Goal: Task Accomplishment & Management: Use online tool/utility

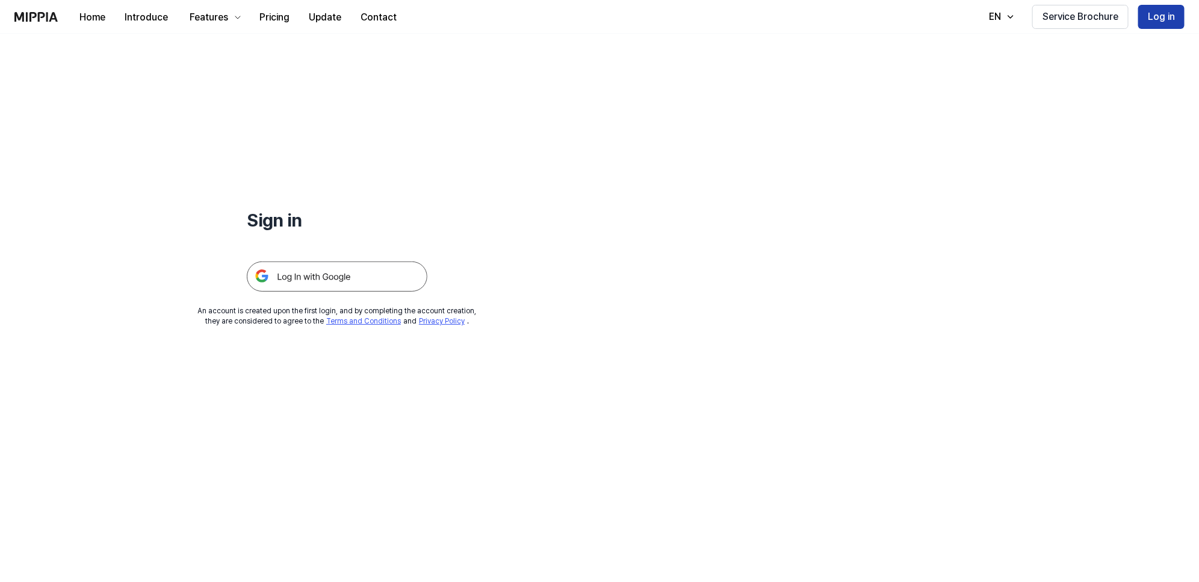
click at [1155, 13] on button "Log in" at bounding box center [1162, 17] width 46 height 24
click at [291, 281] on img at bounding box center [337, 276] width 181 height 30
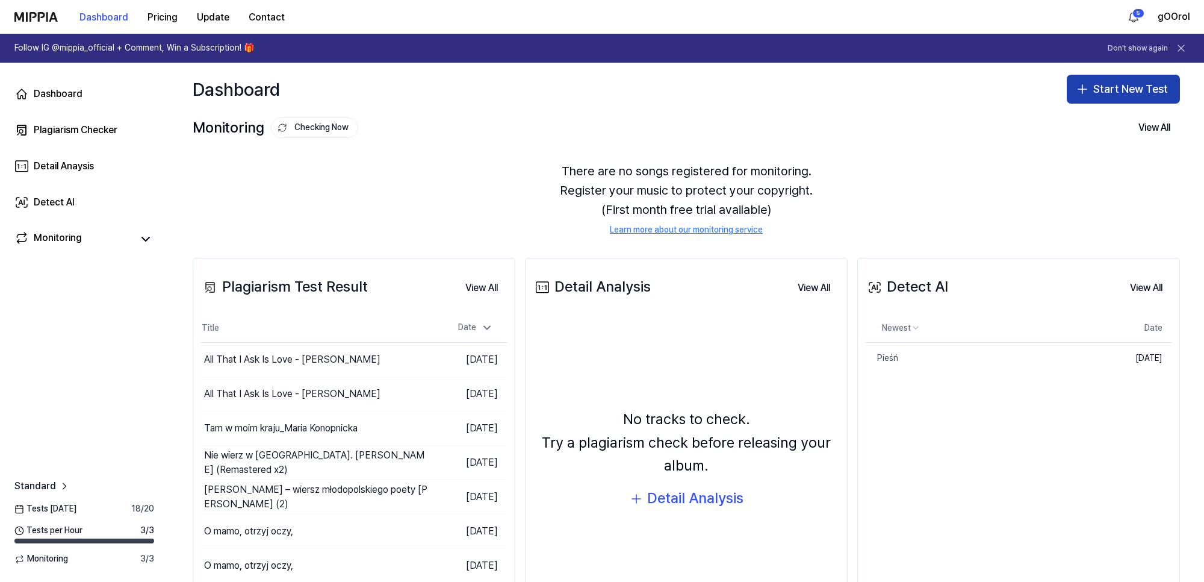
click at [1125, 83] on button "Start New Test" at bounding box center [1123, 89] width 113 height 29
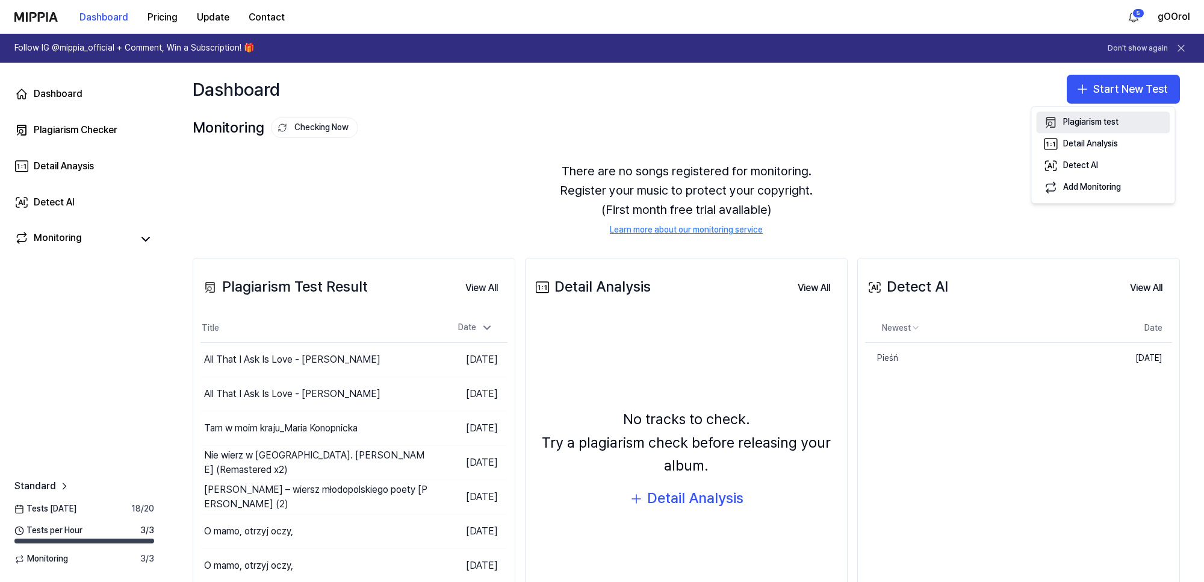
click at [1075, 125] on div "Plagiarism test" at bounding box center [1090, 122] width 55 height 12
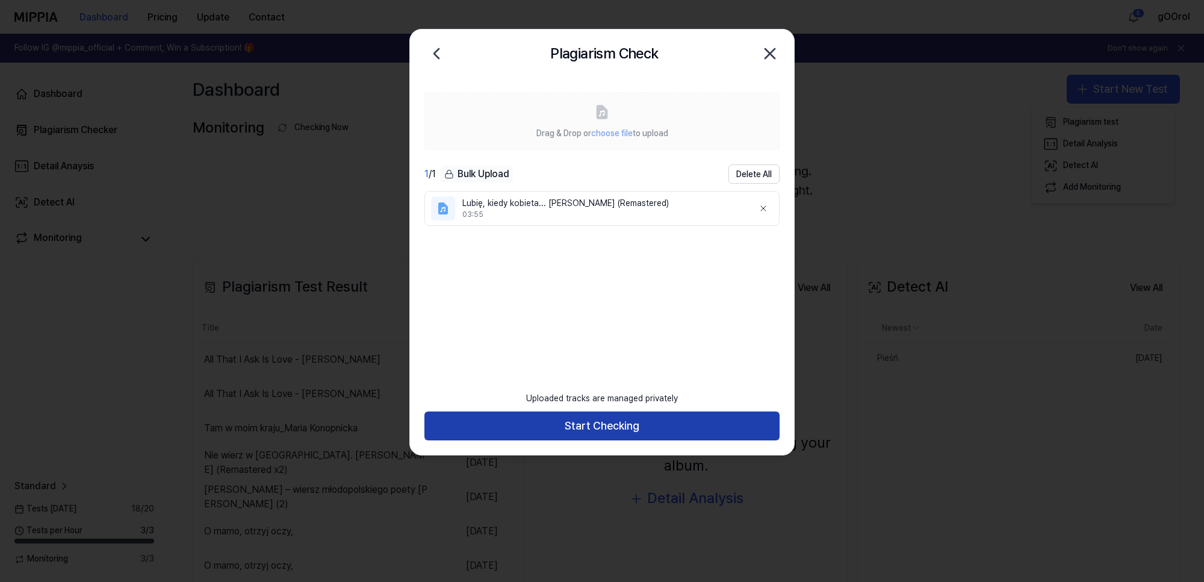
click at [606, 422] on button "Start Checking" at bounding box center [601, 425] width 355 height 29
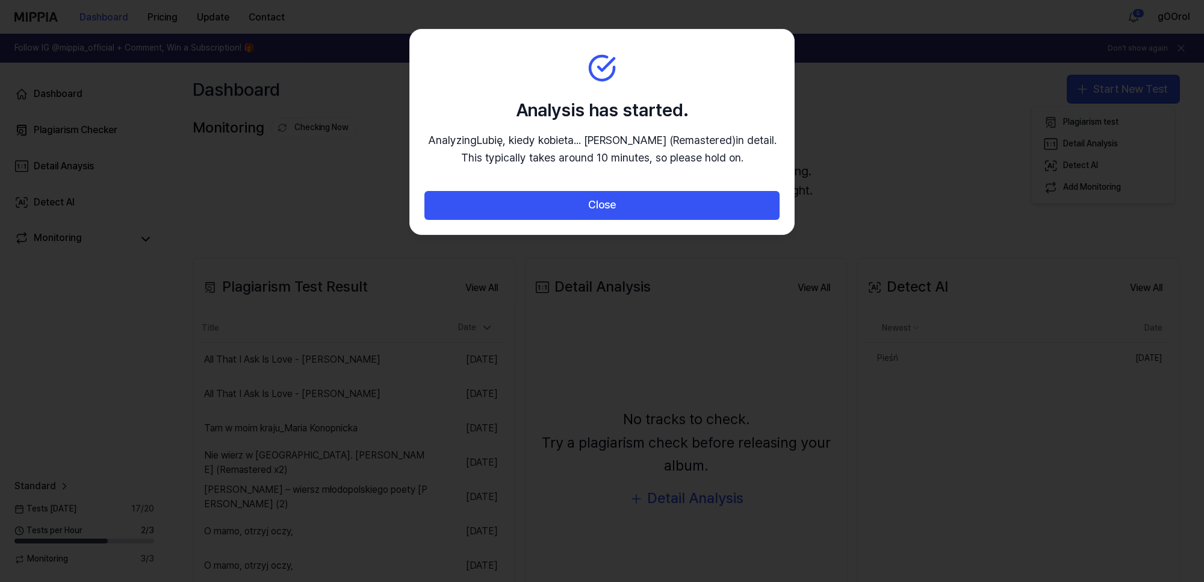
click at [358, 170] on div at bounding box center [602, 291] width 1204 height 582
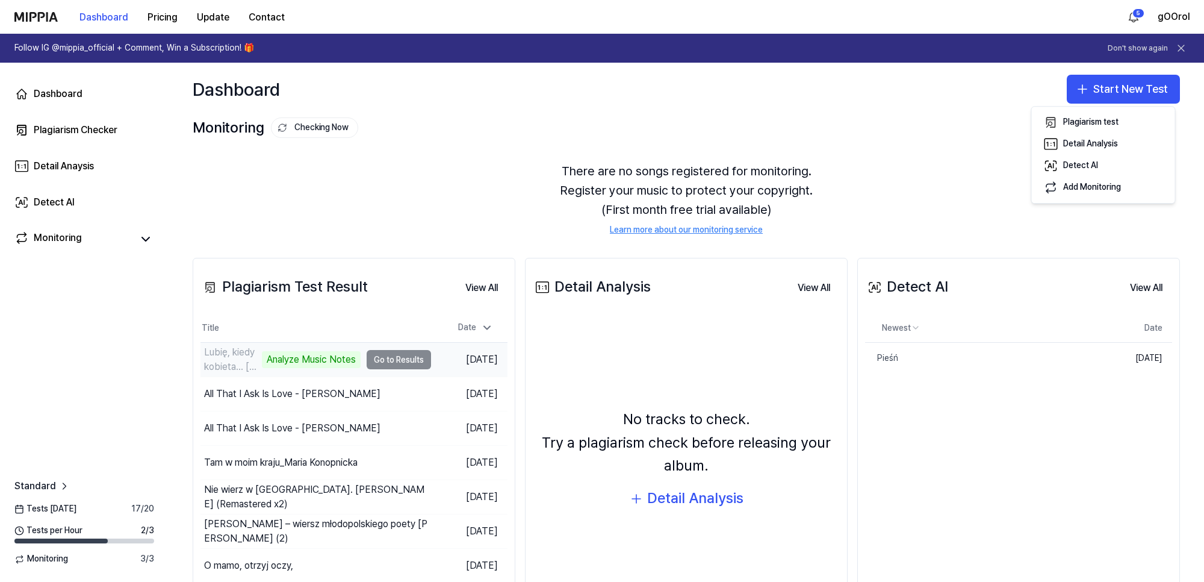
click at [387, 359] on td "Lubię, kiedy kobieta... Kazimierz Przerwa Tetmajer (Remastered) Analyze Music N…" at bounding box center [315, 360] width 231 height 34
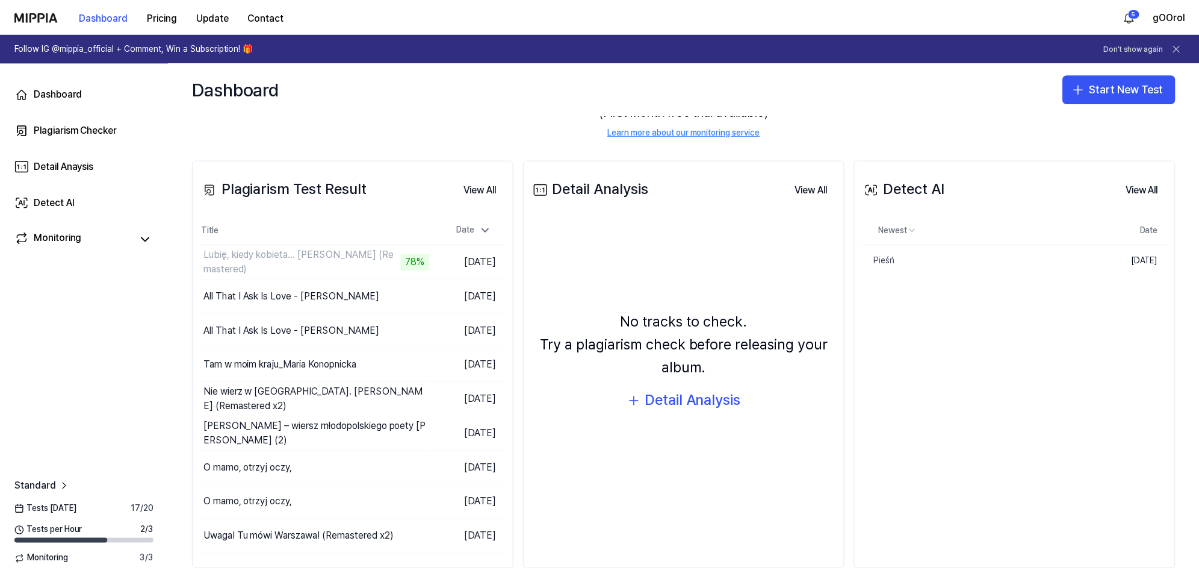
scroll to position [110, 0]
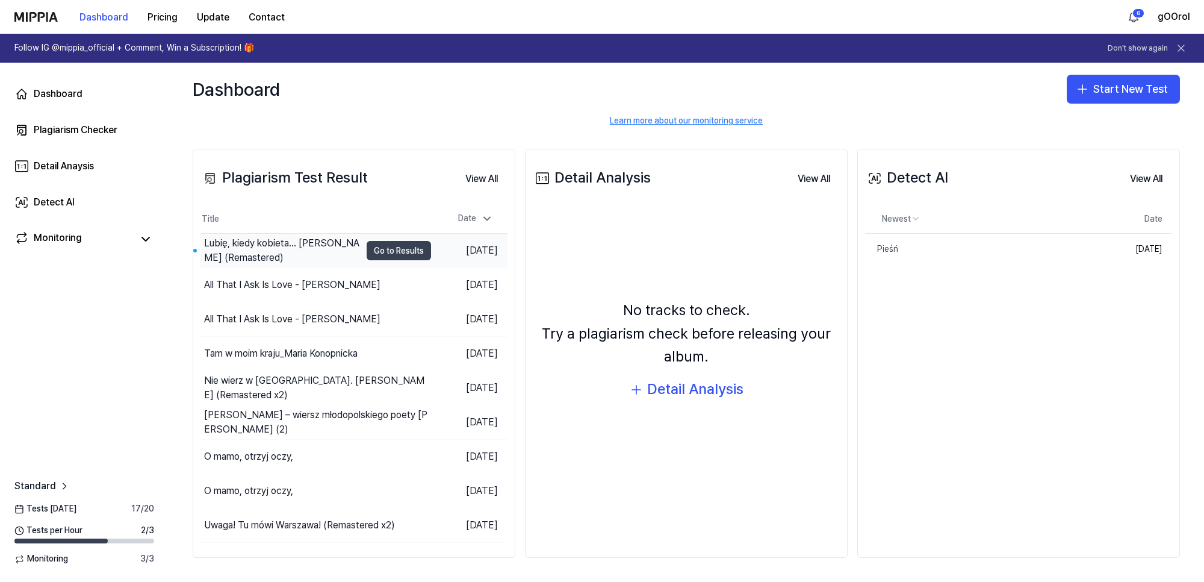
click at [401, 248] on button "Go to Results" at bounding box center [399, 250] width 64 height 19
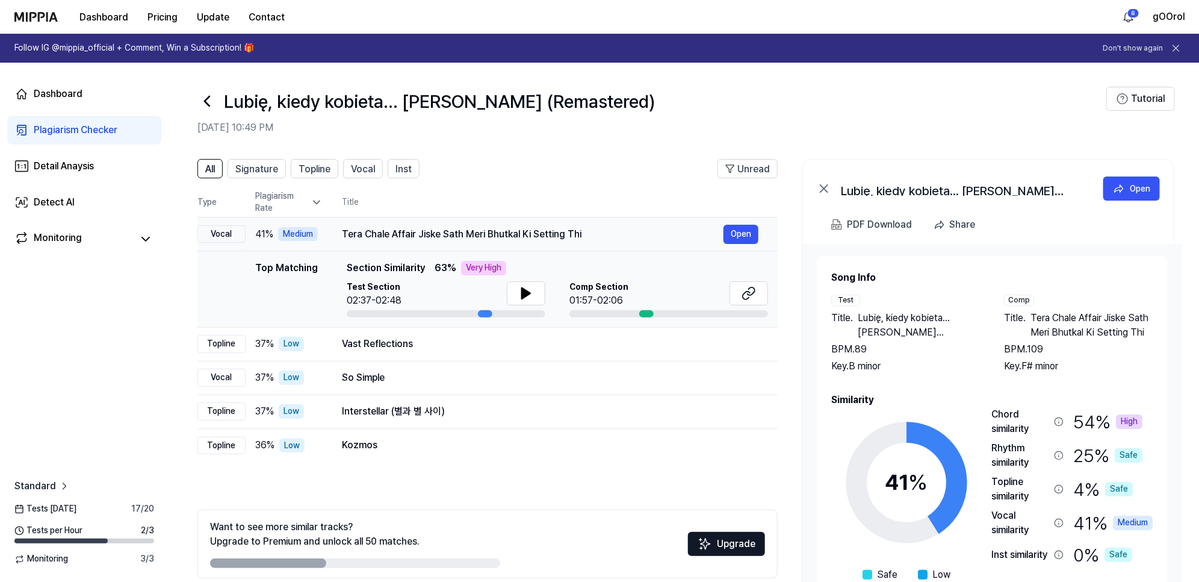
scroll to position [54, 0]
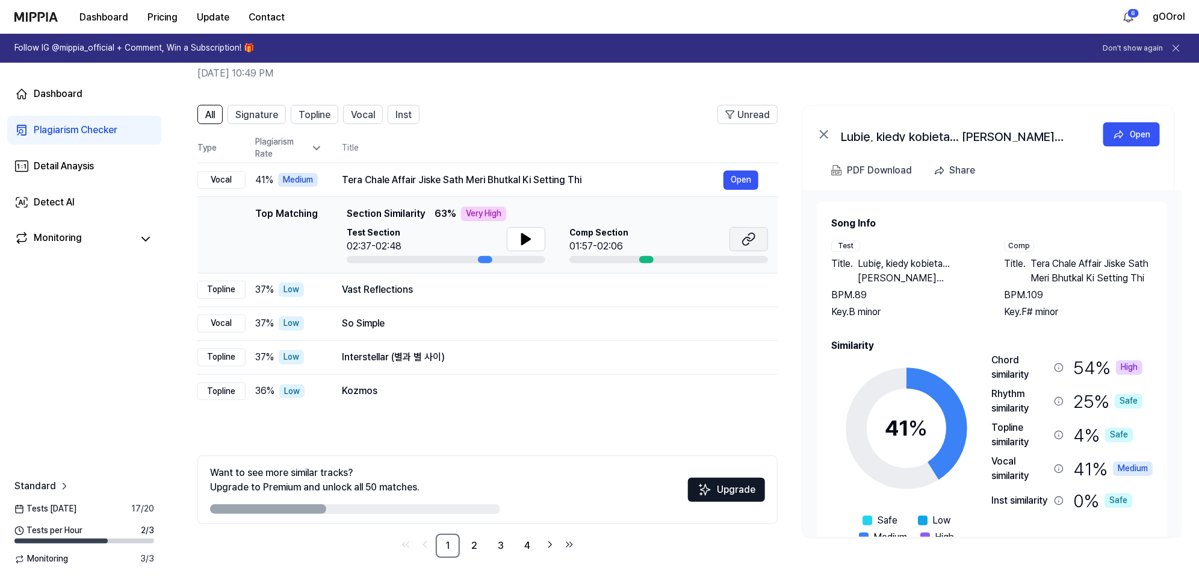
click at [756, 236] on icon at bounding box center [749, 239] width 14 height 14
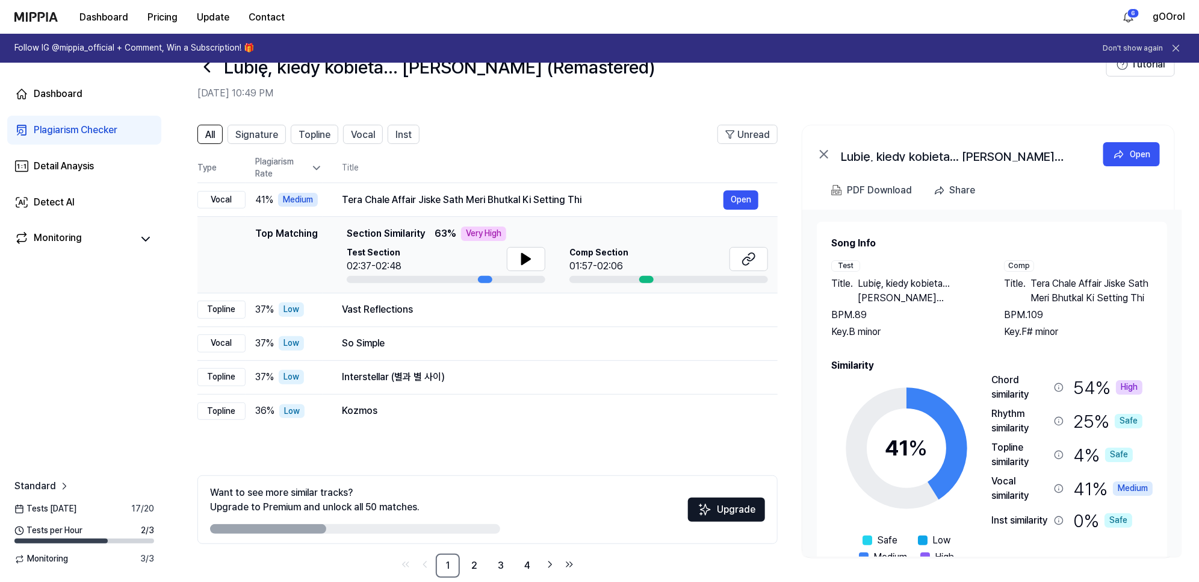
scroll to position [0, 0]
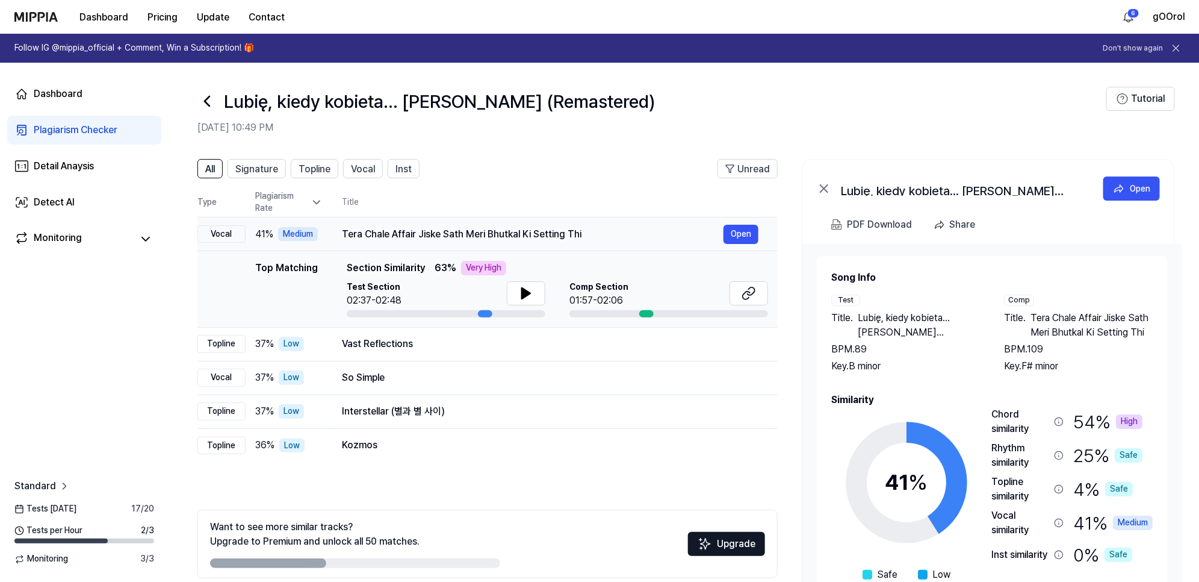
click at [297, 230] on div "Medium" at bounding box center [298, 234] width 40 height 14
click at [299, 269] on div "Top Matching" at bounding box center [286, 289] width 63 height 57
click at [269, 166] on span "Signature" at bounding box center [256, 169] width 43 height 14
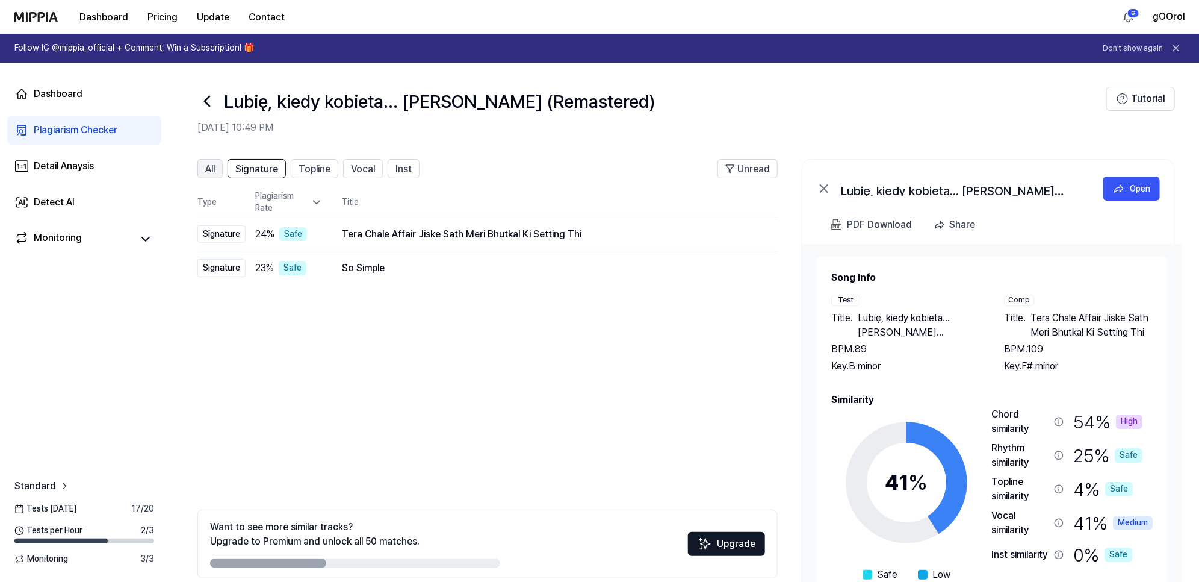
click at [215, 166] on span "All" at bounding box center [210, 169] width 10 height 14
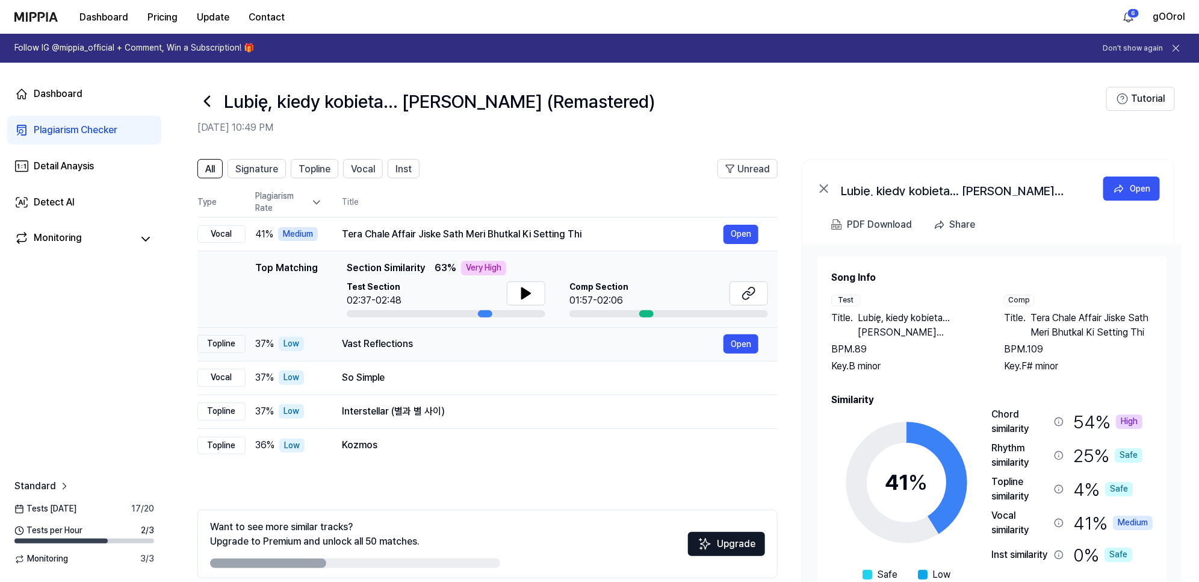
scroll to position [54, 0]
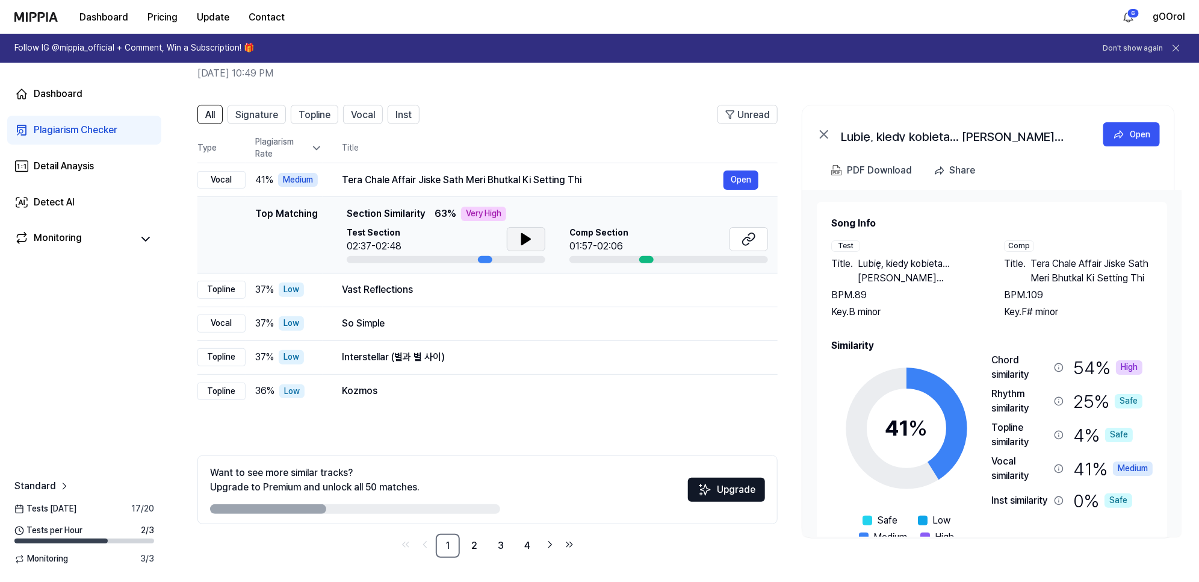
click at [533, 230] on button at bounding box center [526, 239] width 39 height 24
click at [533, 238] on button at bounding box center [526, 239] width 39 height 24
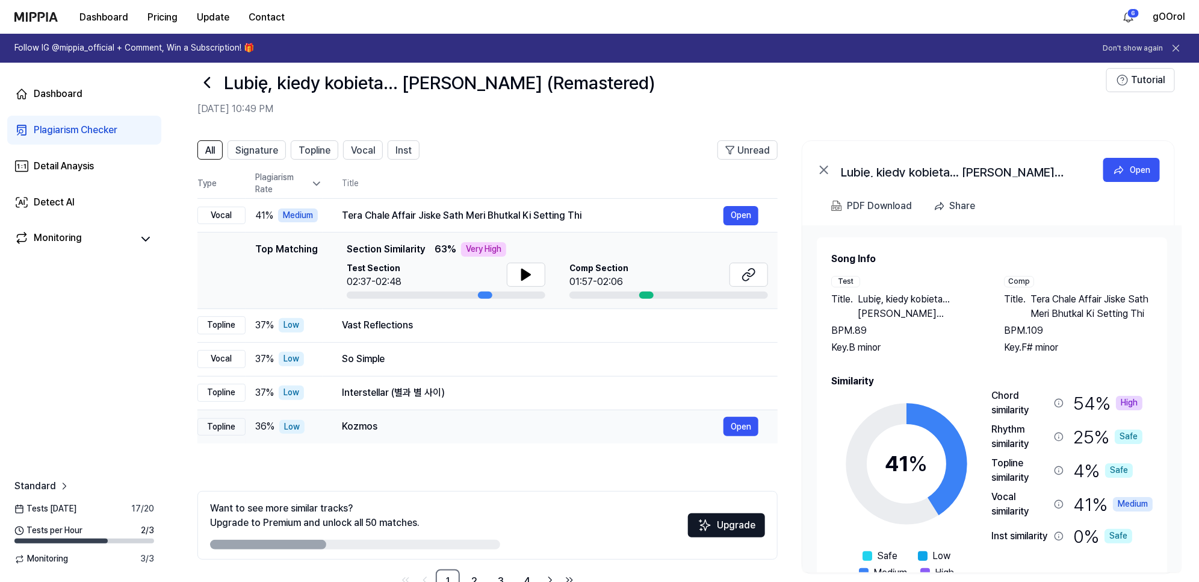
scroll to position [0, 0]
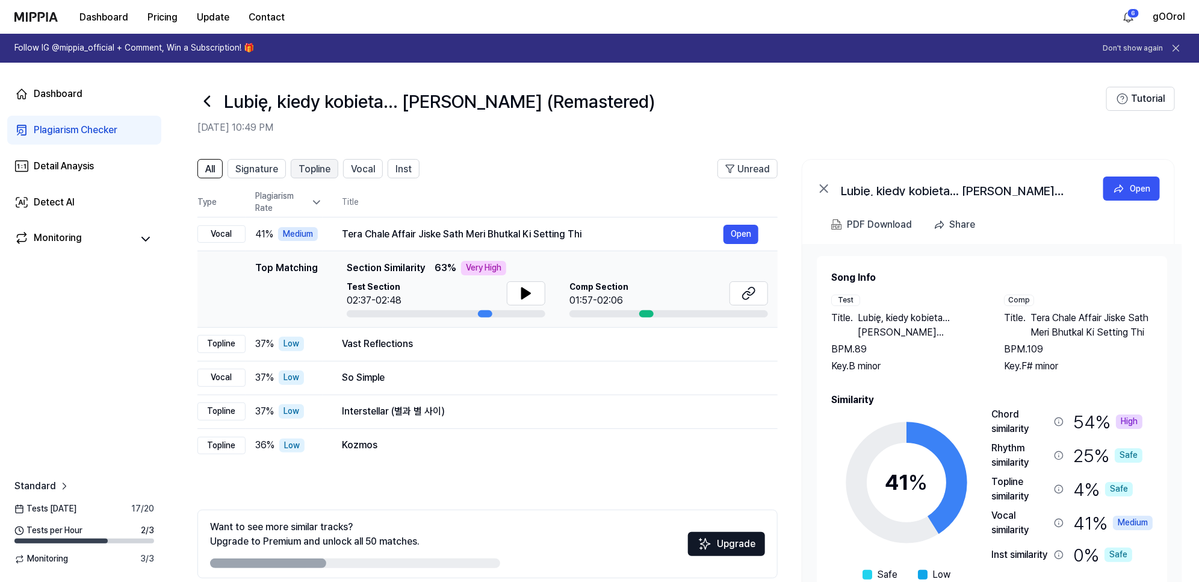
click at [306, 163] on span "Topline" at bounding box center [315, 169] width 32 height 14
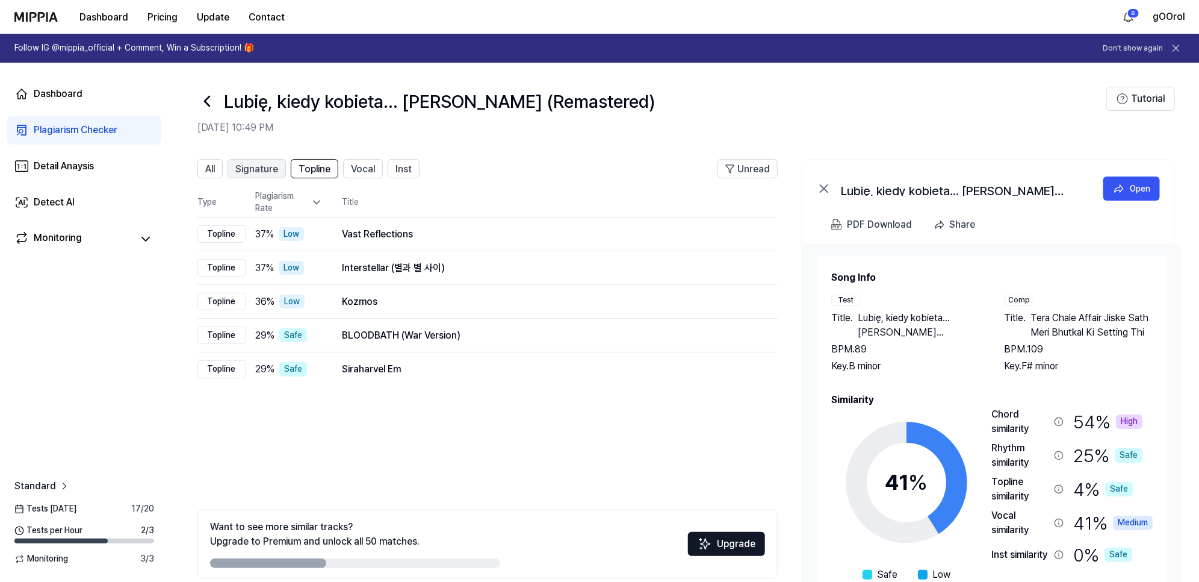
click at [263, 163] on span "Signature" at bounding box center [256, 169] width 43 height 14
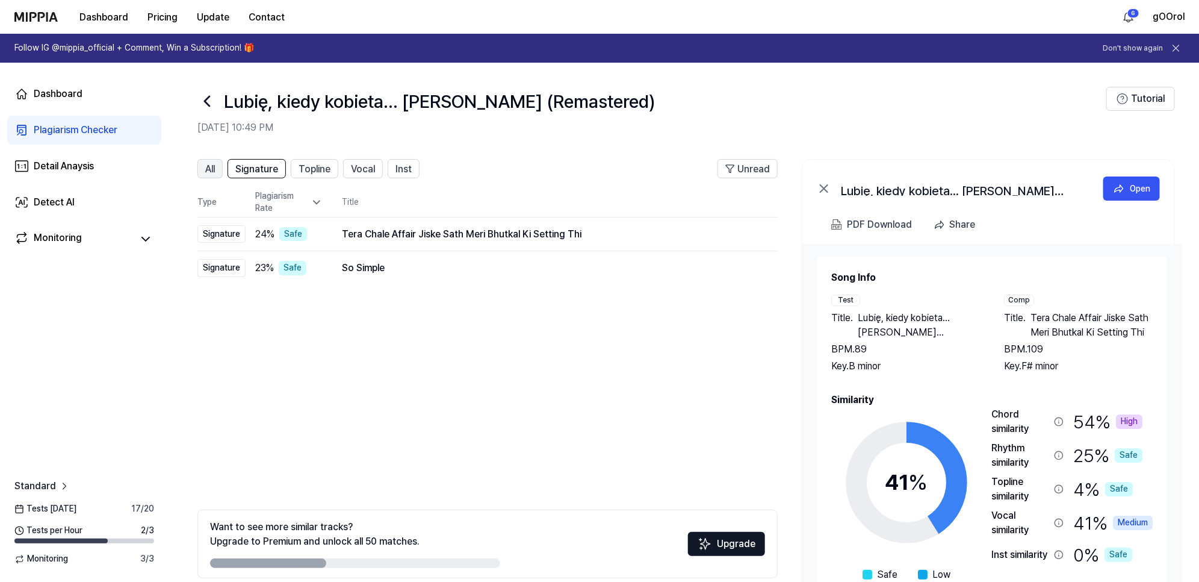
click at [211, 173] on span "All" at bounding box center [210, 169] width 10 height 14
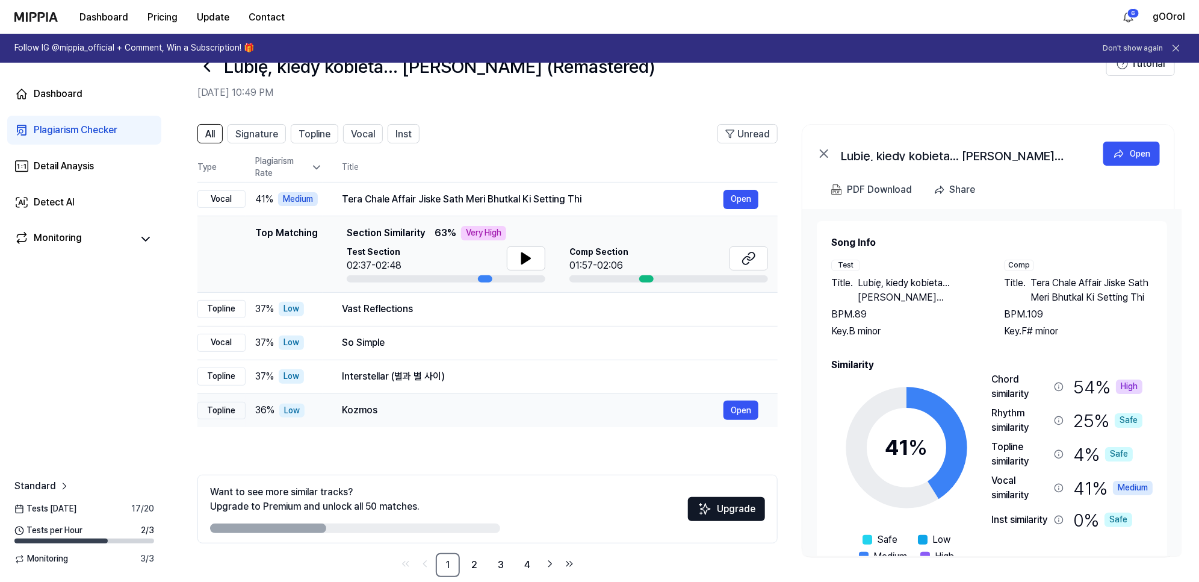
scroll to position [54, 0]
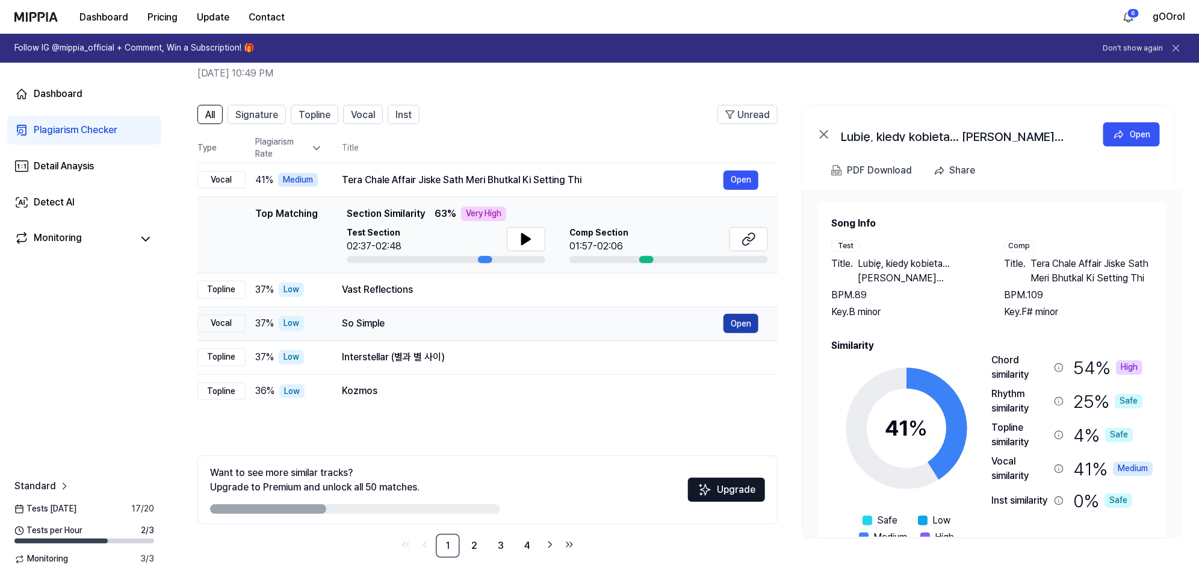
click at [742, 322] on button "Open" at bounding box center [741, 323] width 35 height 19
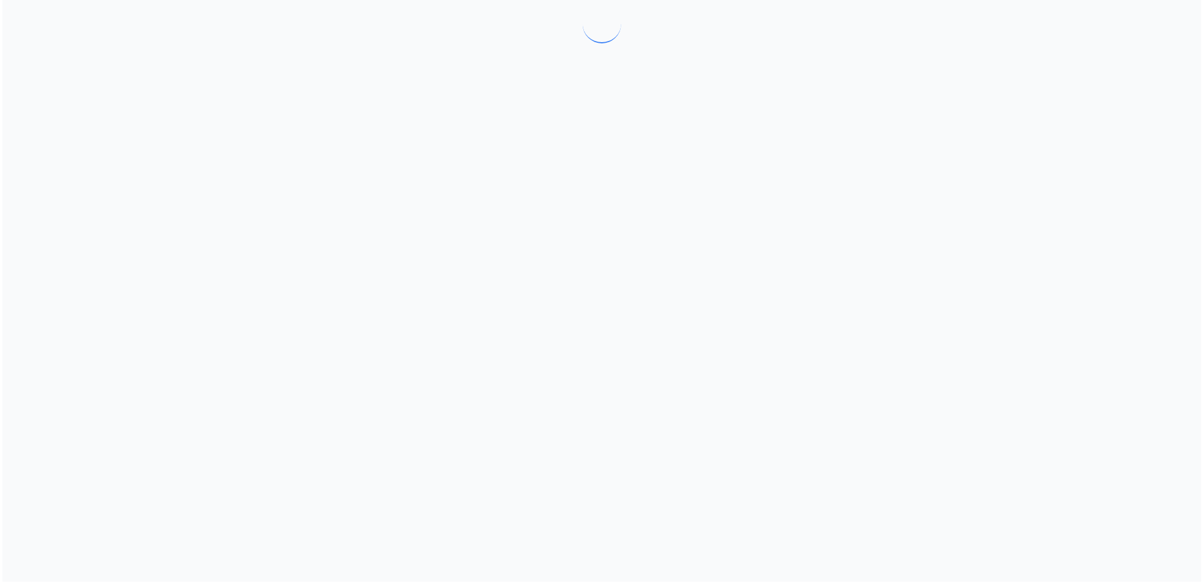
scroll to position [0, 0]
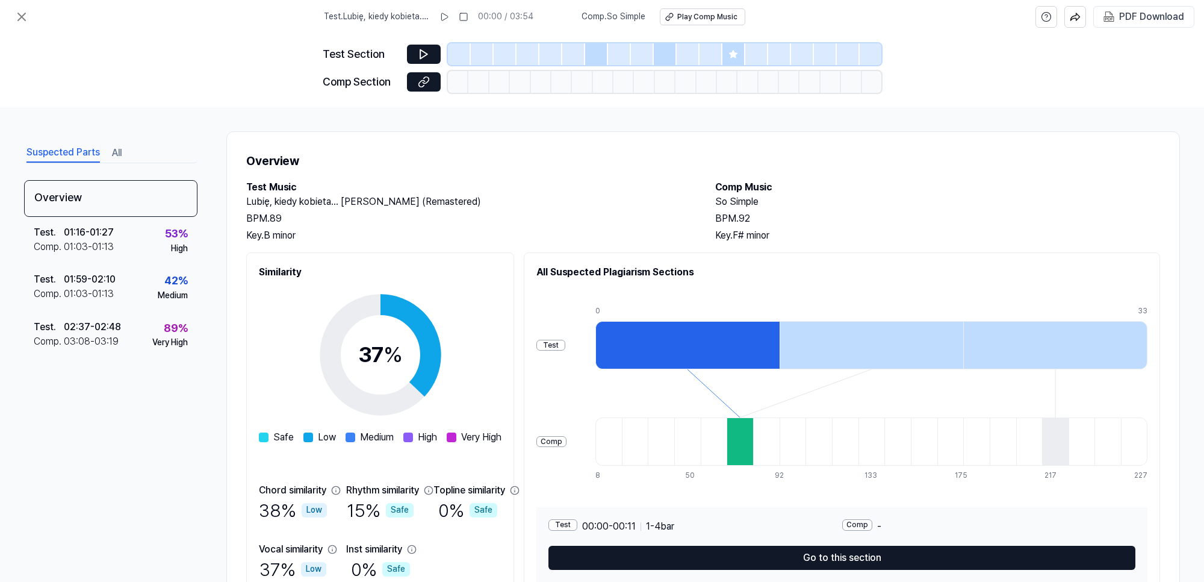
click at [733, 55] on icon at bounding box center [733, 54] width 8 height 8
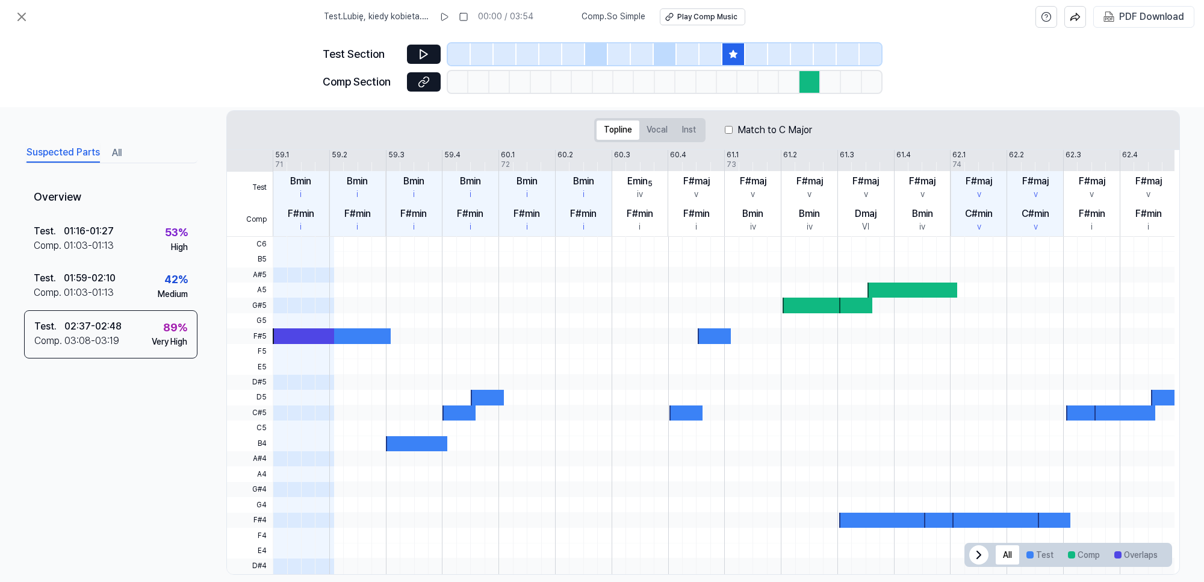
scroll to position [197, 0]
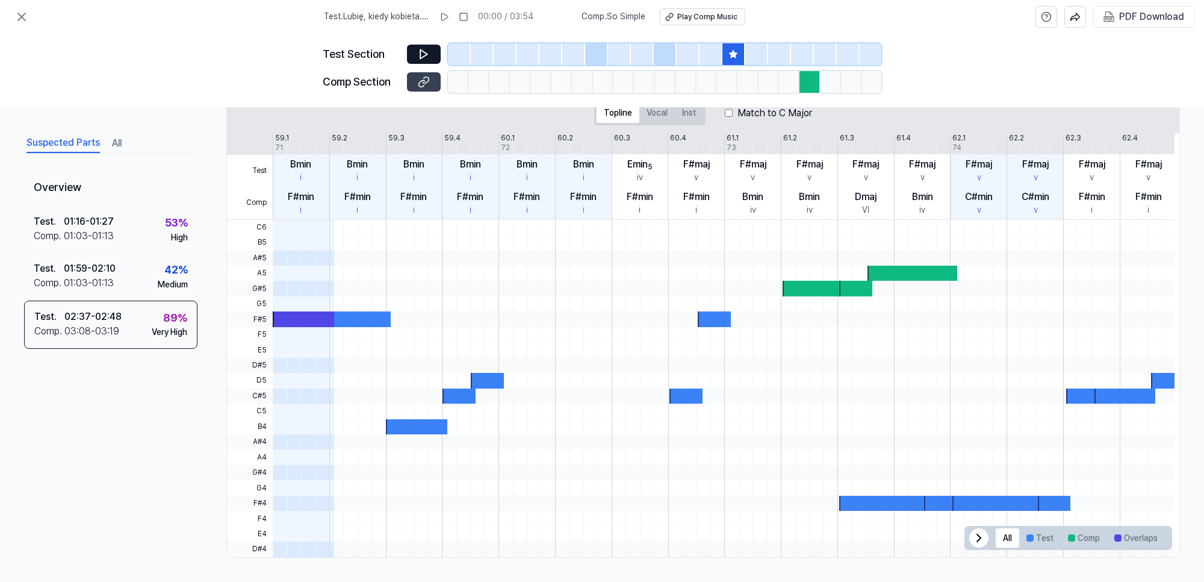
click at [414, 82] on button at bounding box center [424, 81] width 34 height 19
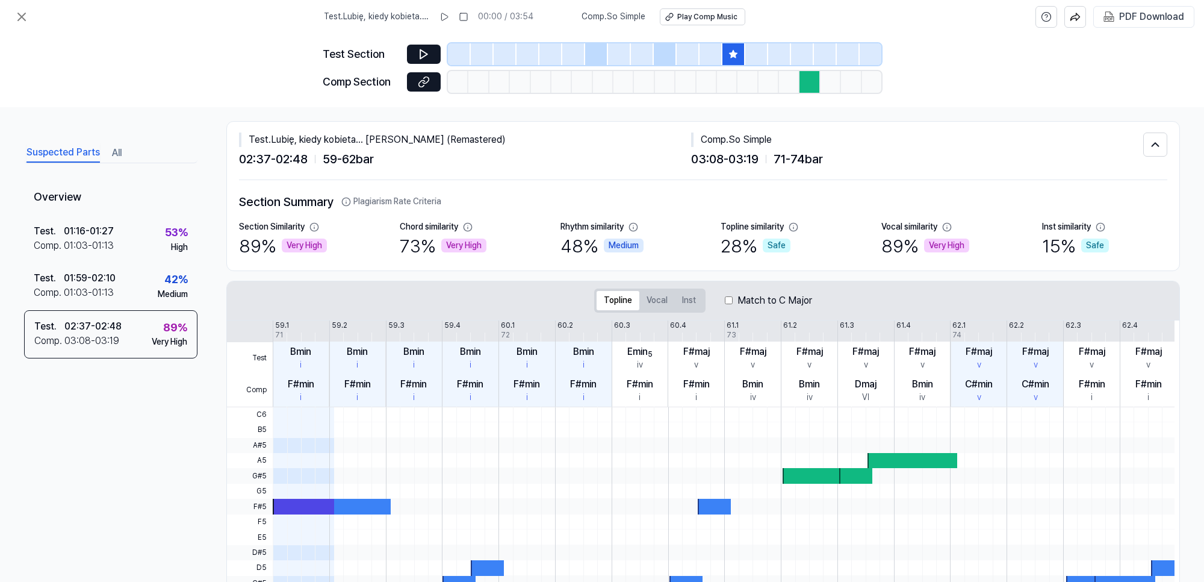
scroll to position [0, 0]
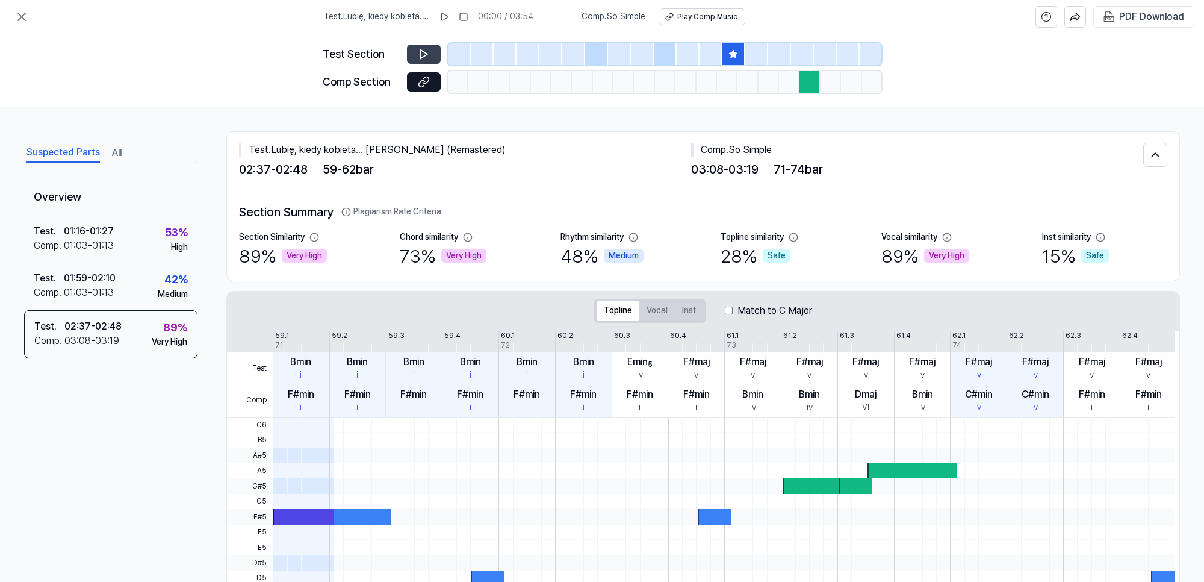
click at [429, 52] on icon at bounding box center [424, 54] width 12 height 12
click at [302, 258] on div "Very High" at bounding box center [304, 256] width 45 height 14
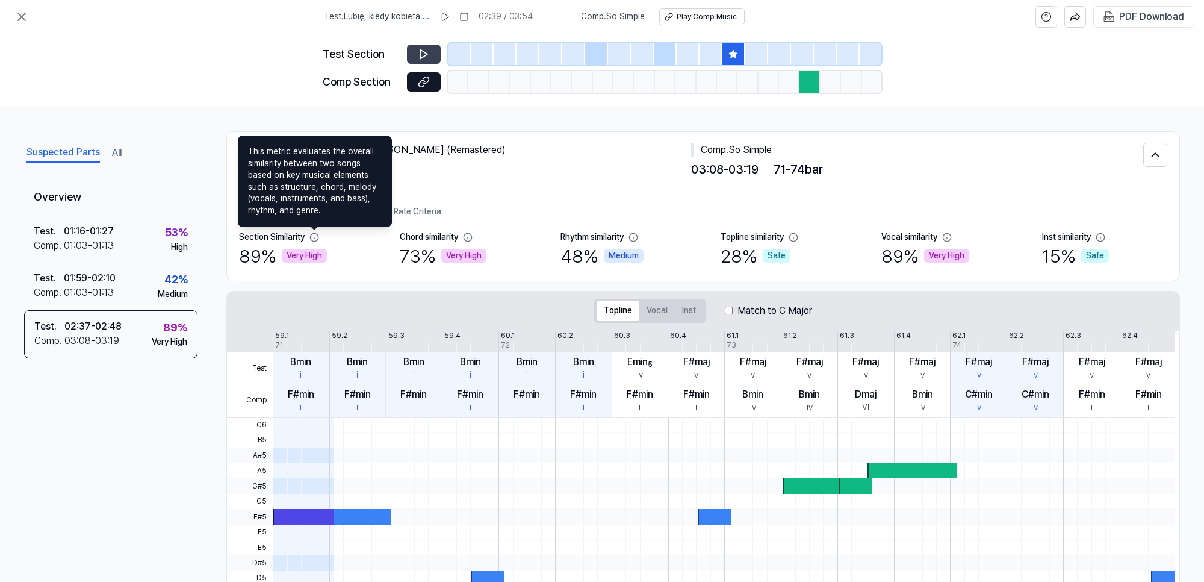
click at [314, 232] on icon at bounding box center [314, 237] width 10 height 10
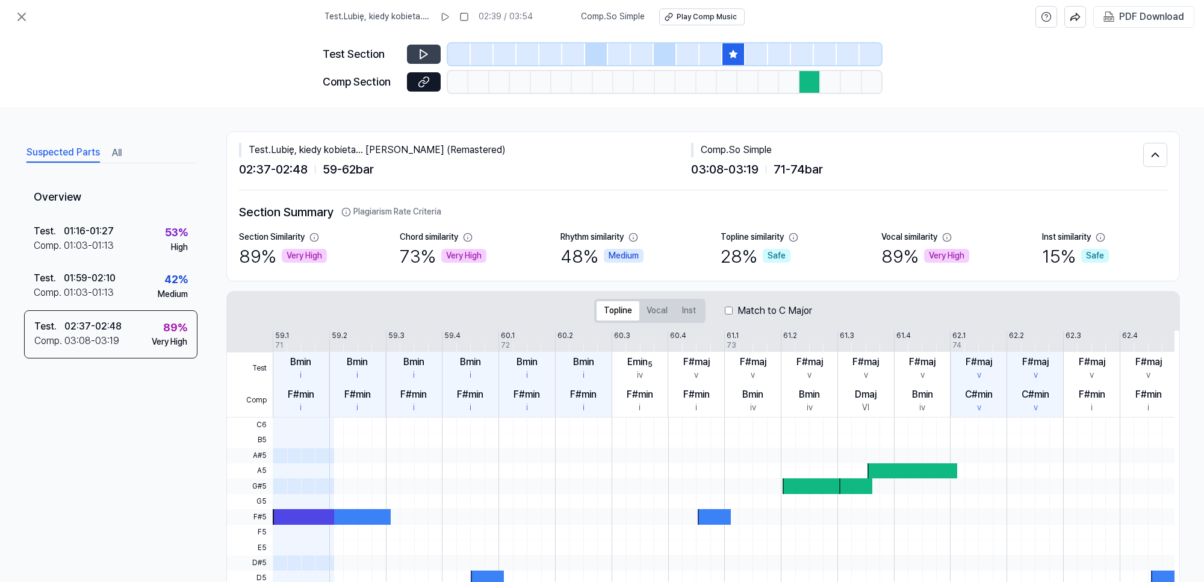
click at [311, 234] on icon at bounding box center [314, 237] width 10 height 10
click at [317, 238] on icon at bounding box center [314, 237] width 10 height 10
click at [663, 59] on div at bounding box center [665, 54] width 23 height 22
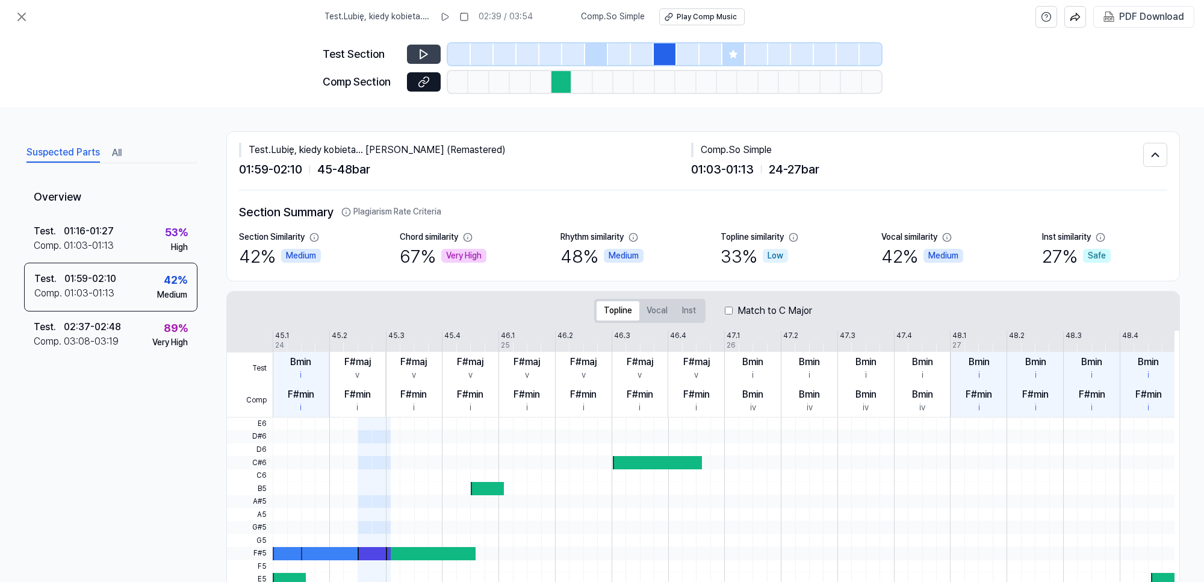
click at [595, 53] on div at bounding box center [596, 54] width 23 height 22
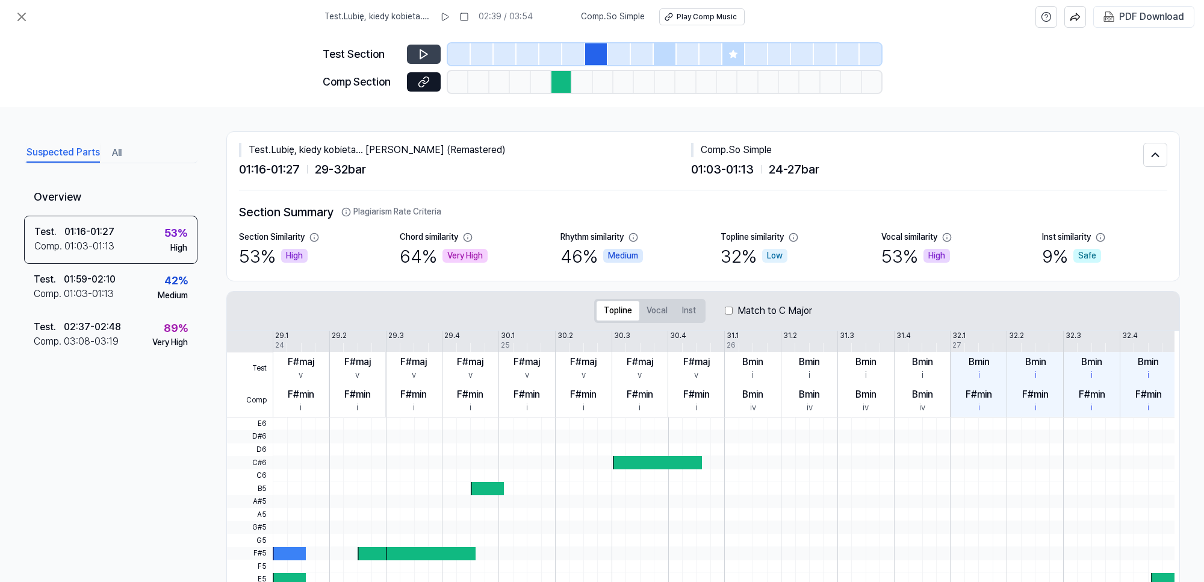
click at [729, 51] on icon at bounding box center [734, 54] width 10 height 10
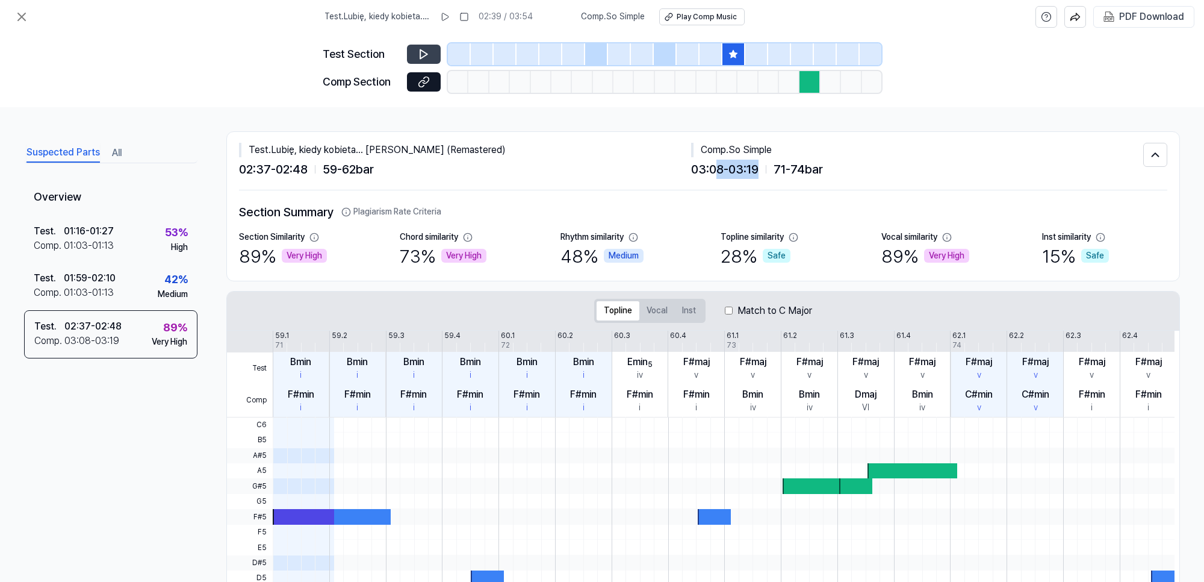
drag, startPoint x: 756, startPoint y: 166, endPoint x: 715, endPoint y: 166, distance: 40.9
click at [715, 166] on span "03:08 - 03:19" at bounding box center [724, 169] width 67 height 19
drag, startPoint x: 255, startPoint y: 169, endPoint x: 314, endPoint y: 170, distance: 59.0
click at [314, 170] on div "02:37 - 02:48 59 - 62 bar" at bounding box center [465, 169] width 452 height 19
